Goal: Check status: Check status

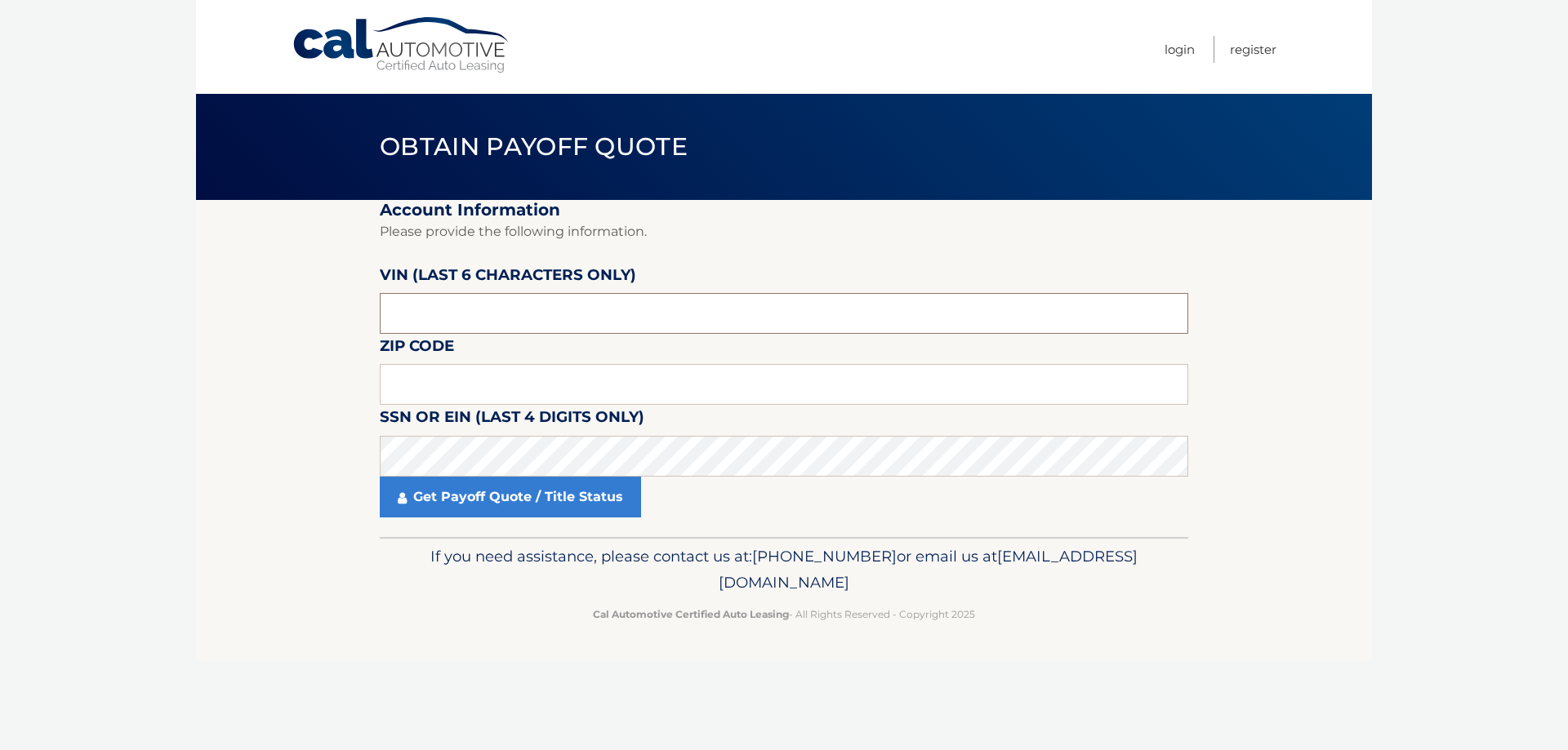
click at [470, 325] on input "text" at bounding box center [784, 313] width 809 height 41
type input "445388"
click at [424, 391] on input "text" at bounding box center [784, 384] width 809 height 41
type input "07849"
click at [479, 498] on link "Get Payoff Quote / Title Status" at bounding box center [510, 497] width 261 height 41
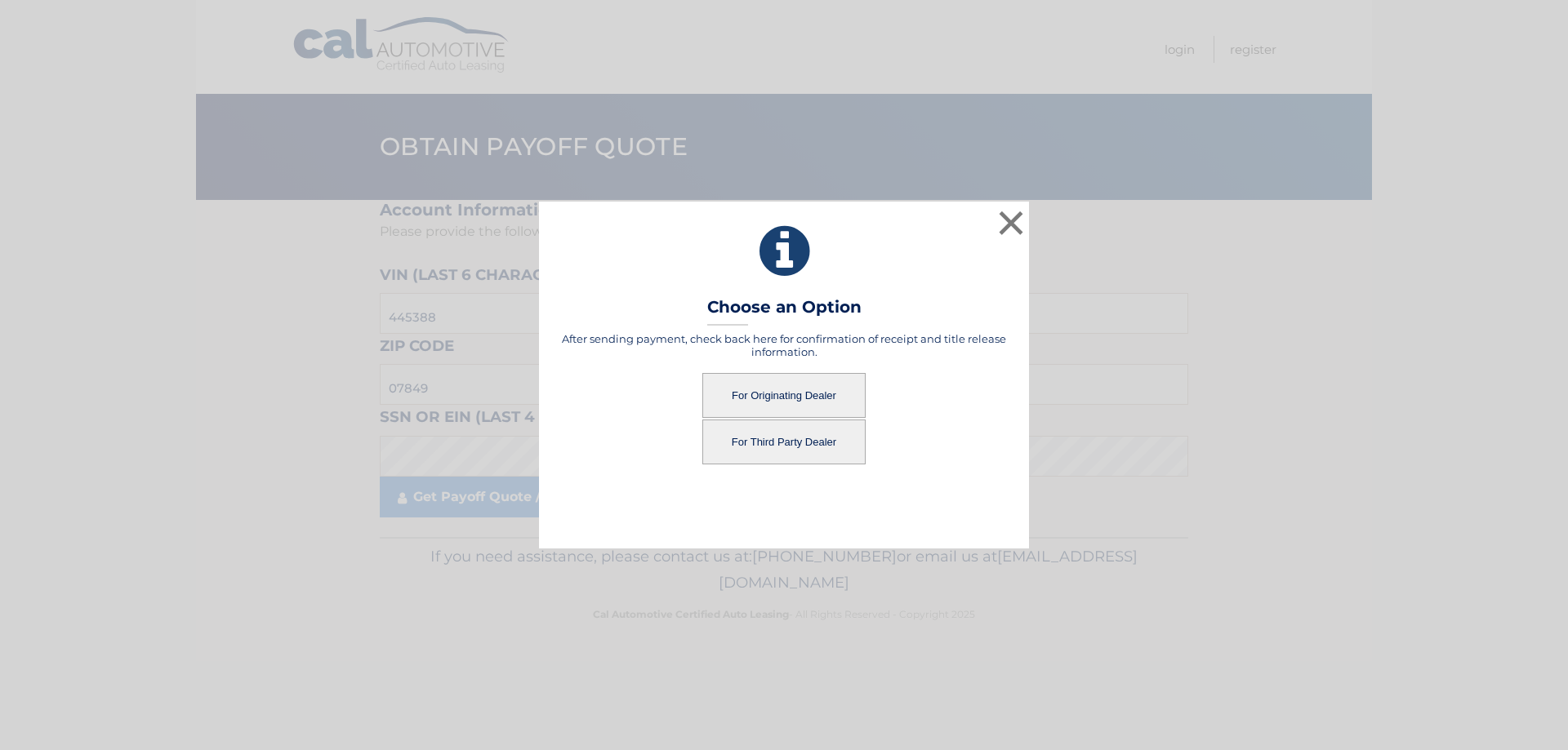
click at [766, 389] on button "For Originating Dealer" at bounding box center [784, 395] width 163 height 45
click at [770, 396] on button "For Originating Dealer" at bounding box center [784, 395] width 163 height 45
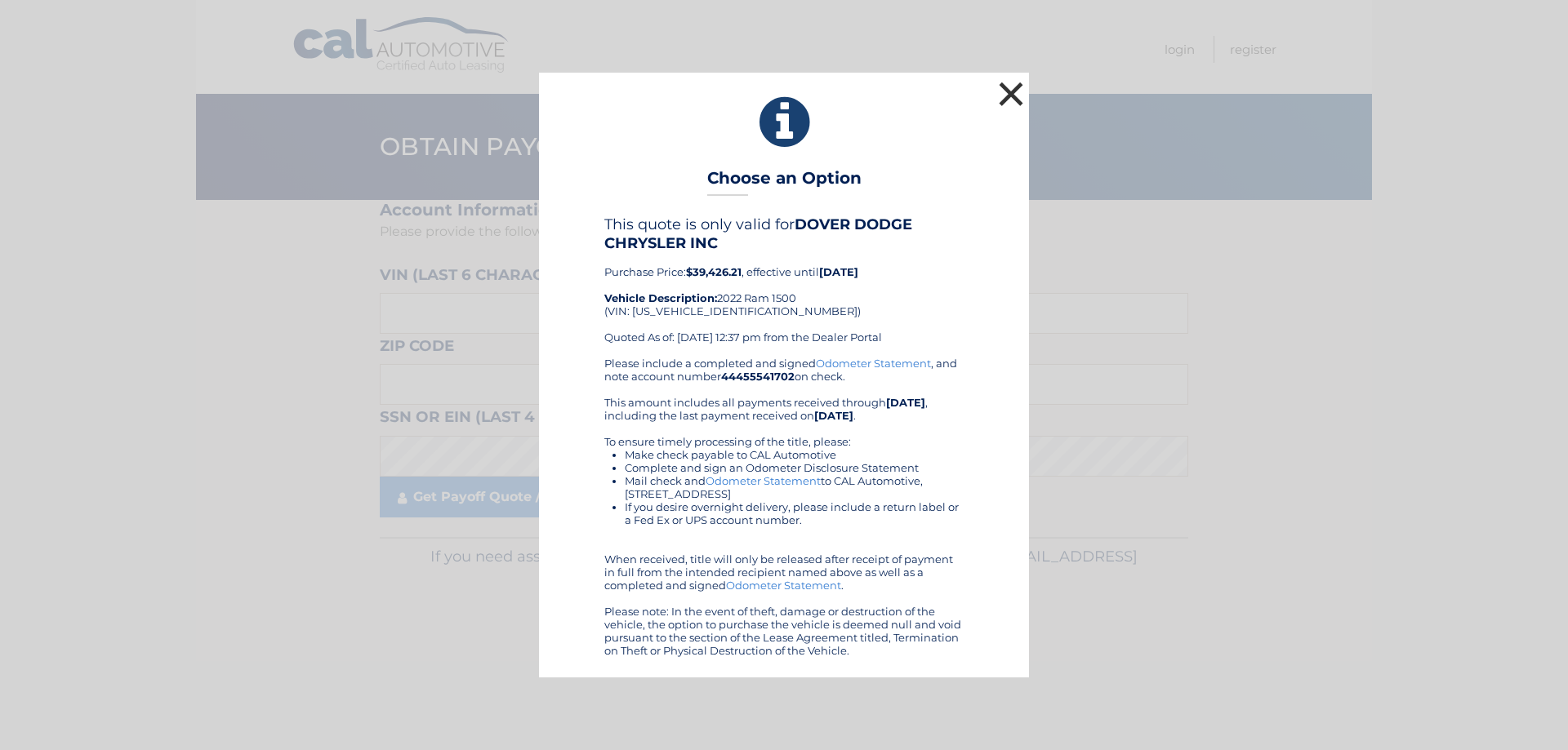
click at [1001, 88] on button "×" at bounding box center [1011, 93] width 32 height 32
